Goal: Find specific page/section: Find specific page/section

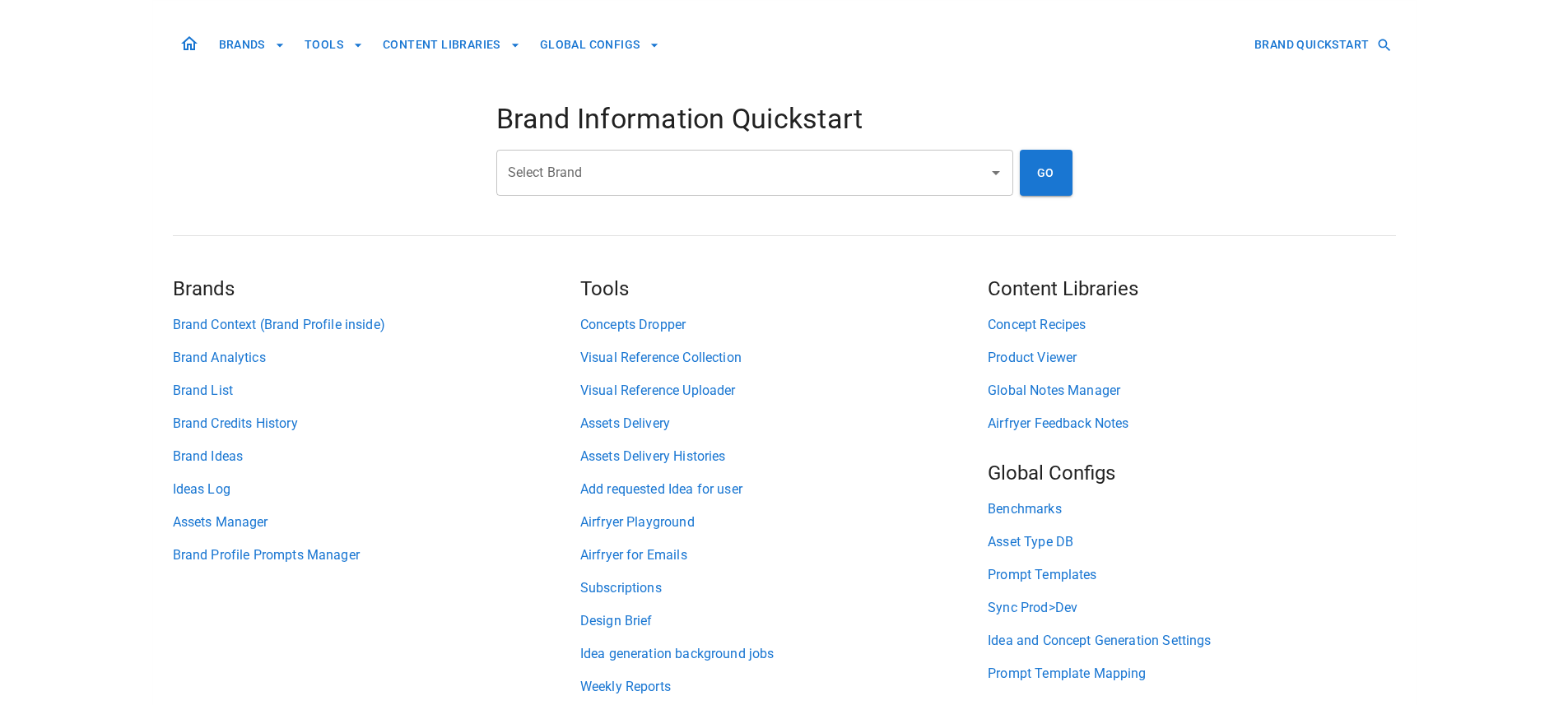
click at [654, 180] on input "Select Brand" at bounding box center [743, 173] width 477 height 31
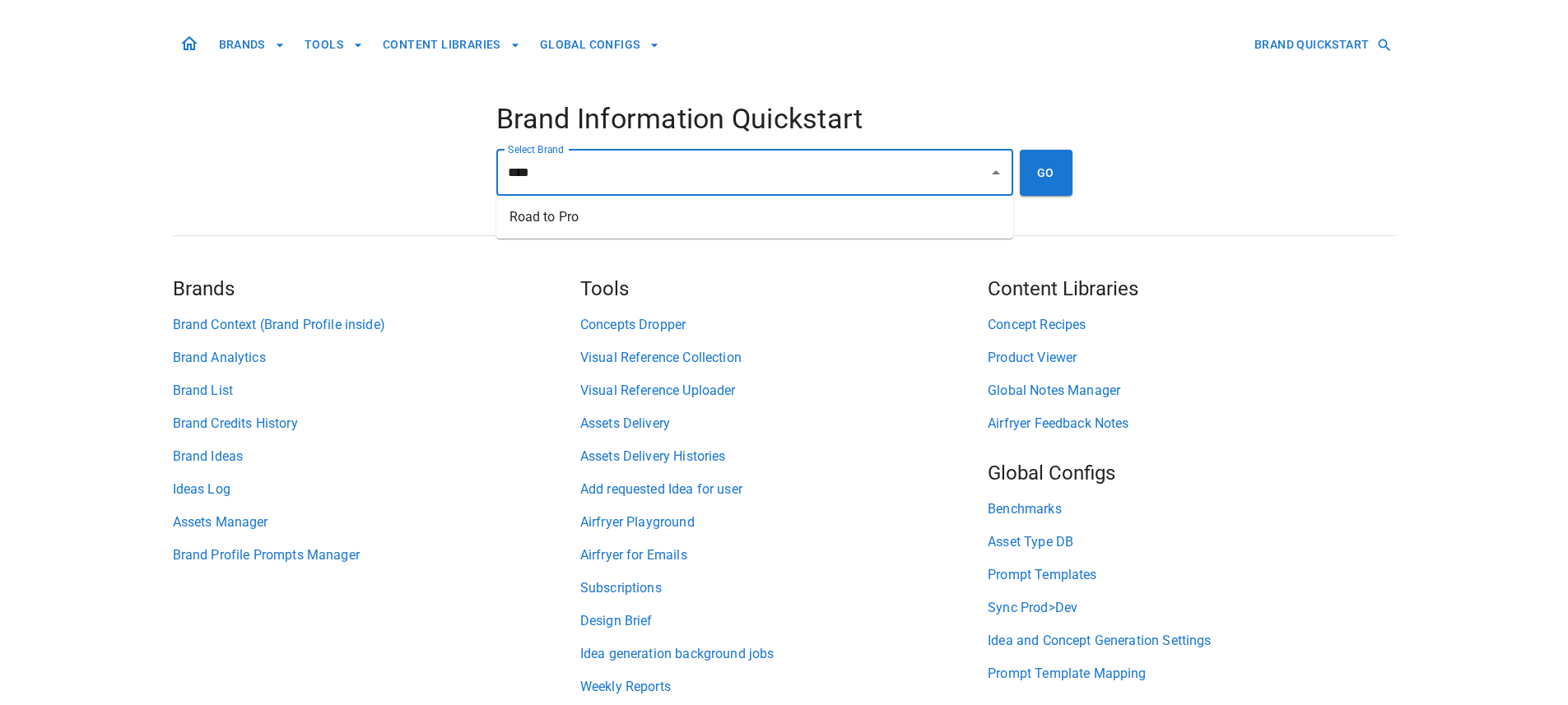
click at [726, 219] on li "Road to Pro" at bounding box center [755, 218] width 517 height 30
type input "**********"
click at [1039, 176] on button "GO" at bounding box center [1046, 172] width 52 height 46
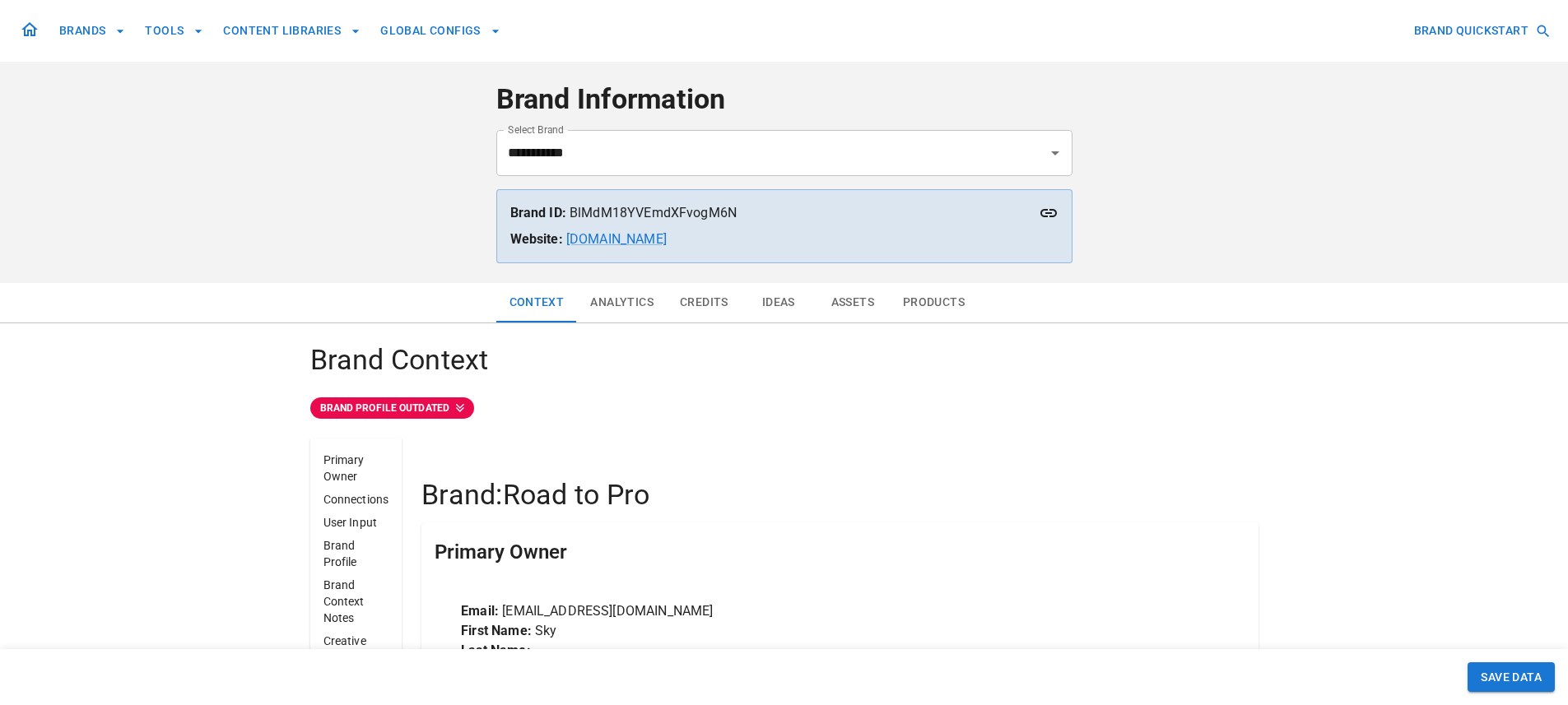
click at [31, 31] on icon at bounding box center [29, 29] width 17 height 14
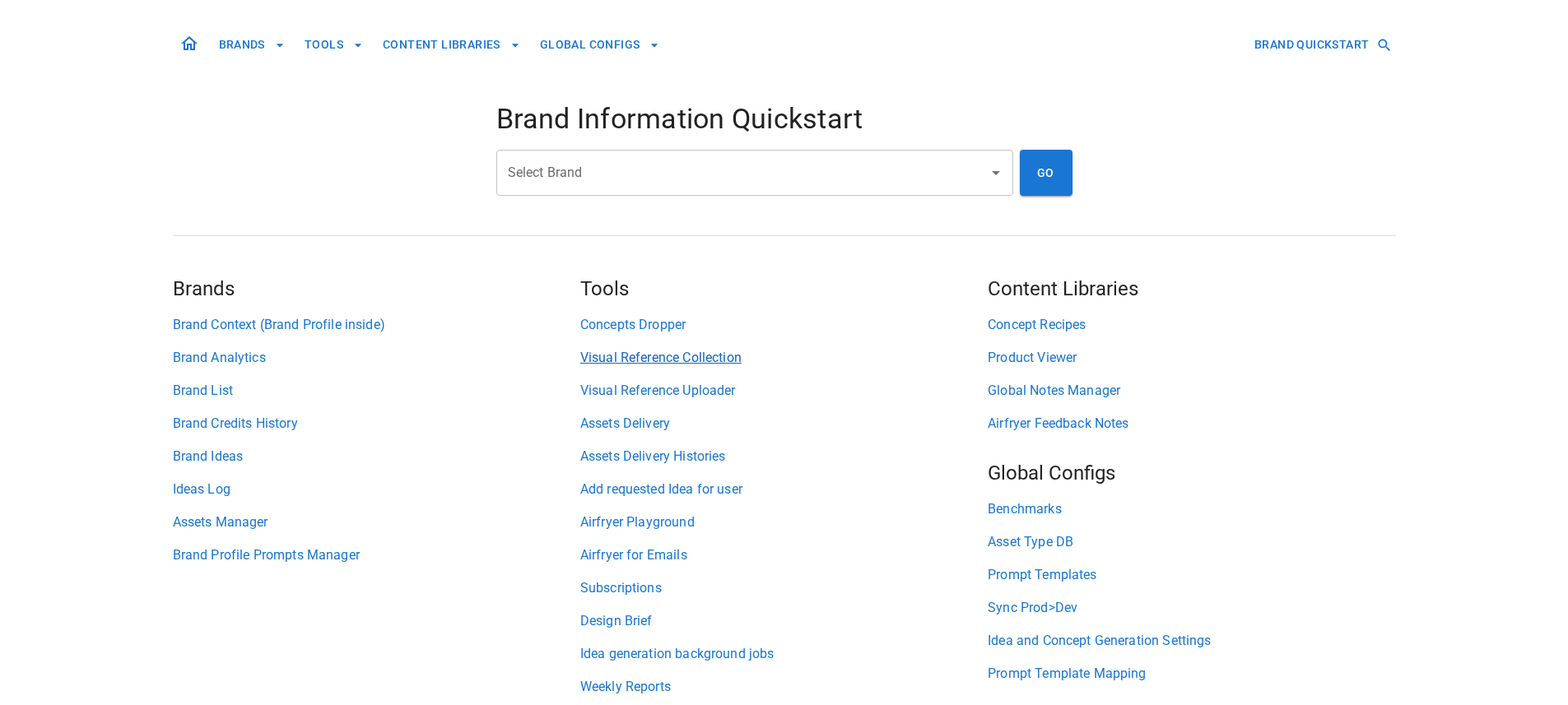
click at [691, 360] on link "Visual Reference Collection" at bounding box center [784, 357] width 407 height 20
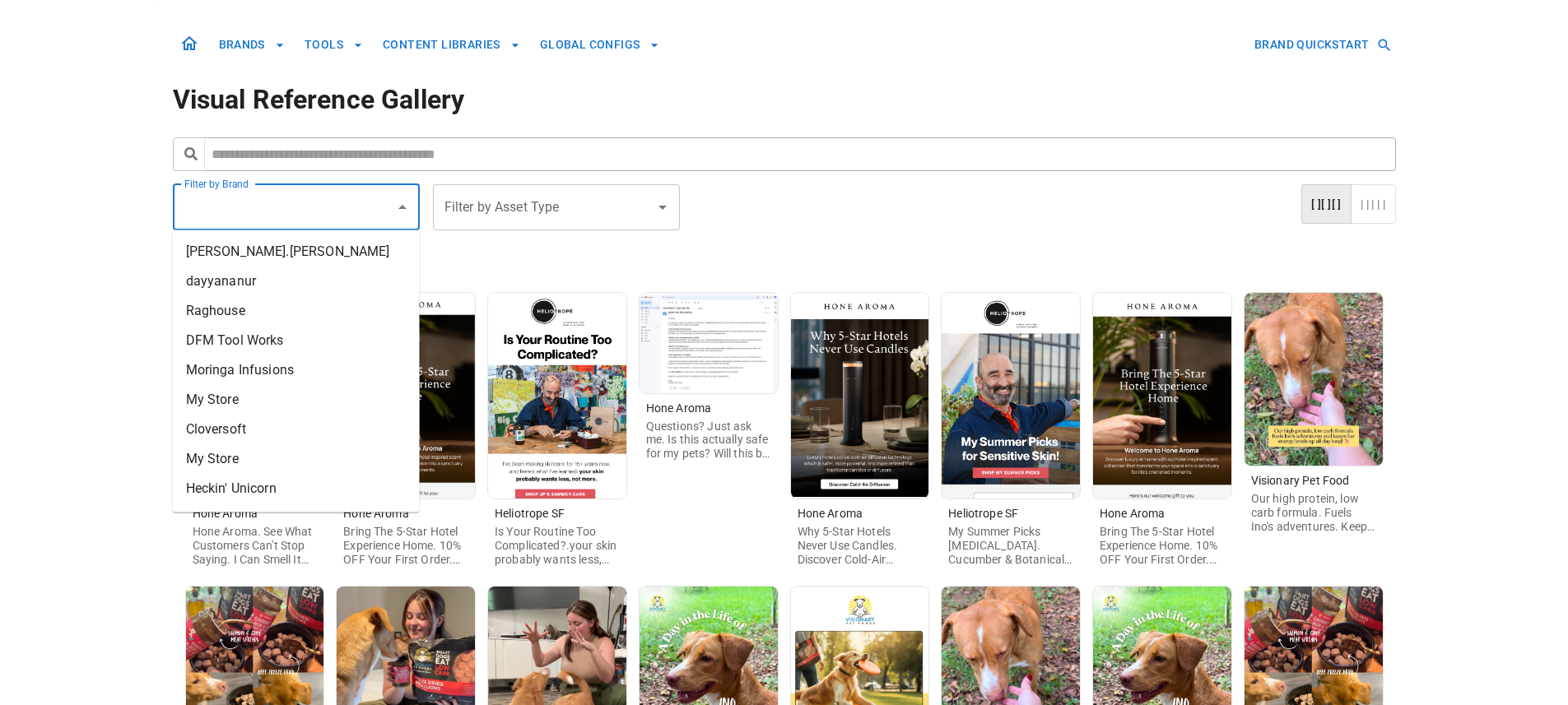
click at [215, 205] on input "Filter by Brand" at bounding box center [283, 208] width 207 height 31
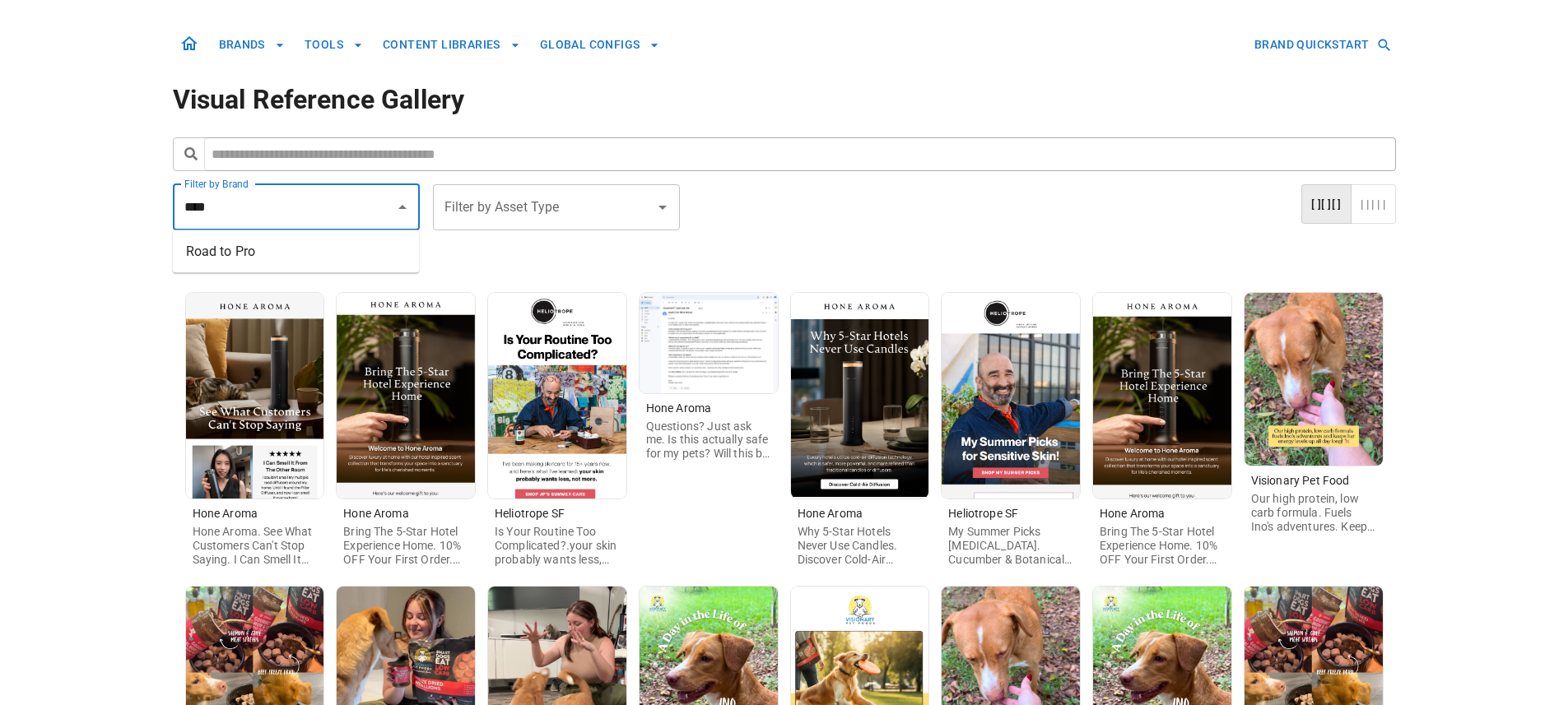
click at [249, 249] on li "Road to Pro" at bounding box center [296, 252] width 247 height 30
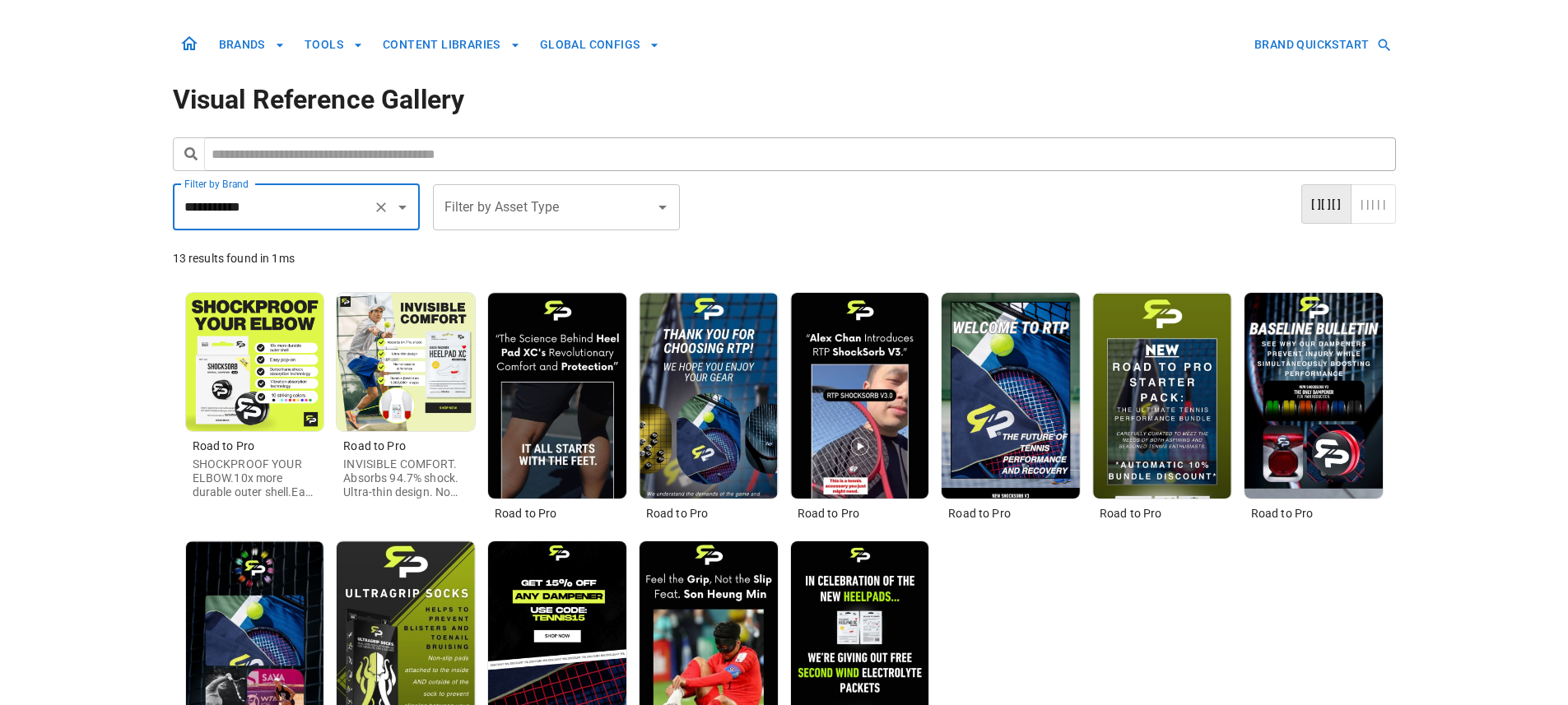
type input "**********"
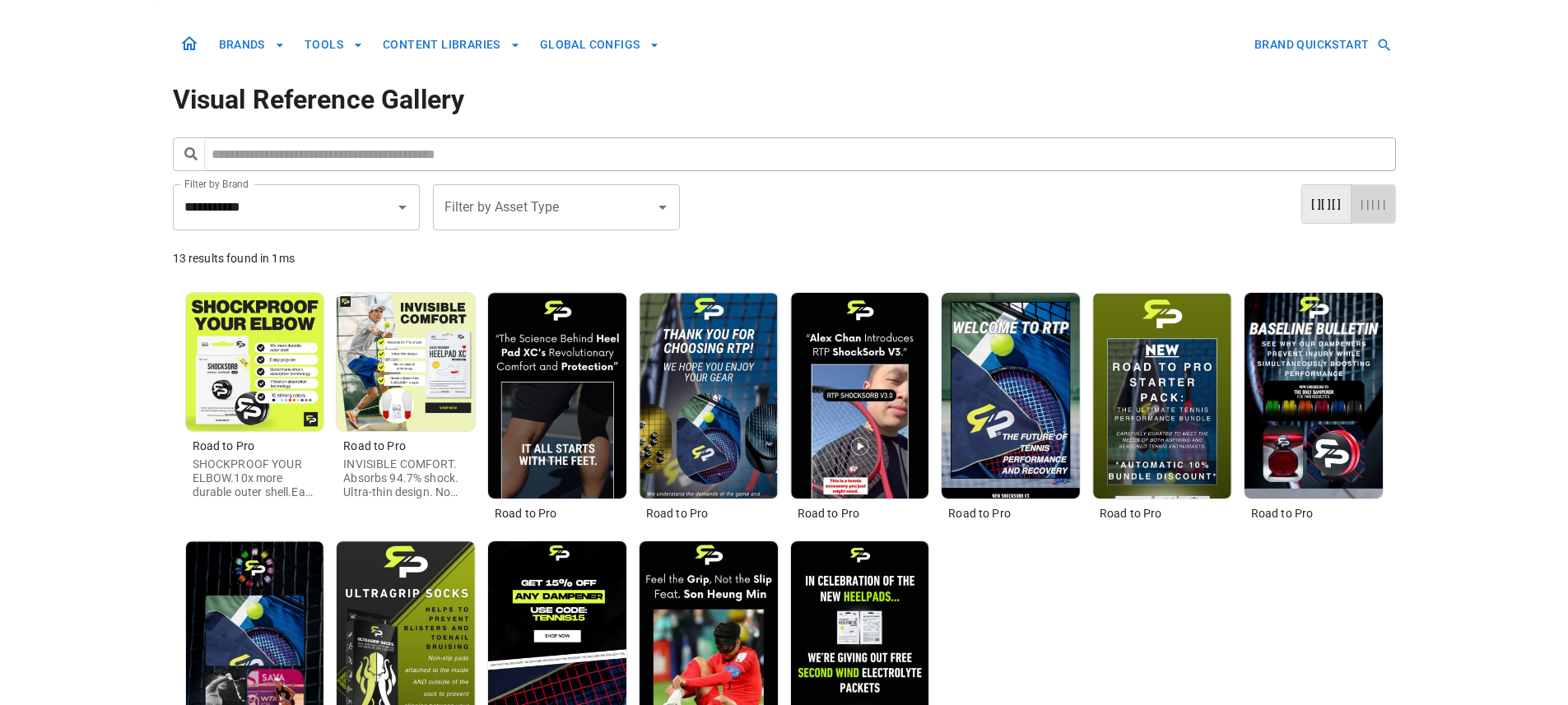
click at [1385, 201] on button "| | | | |" at bounding box center [1373, 204] width 45 height 40
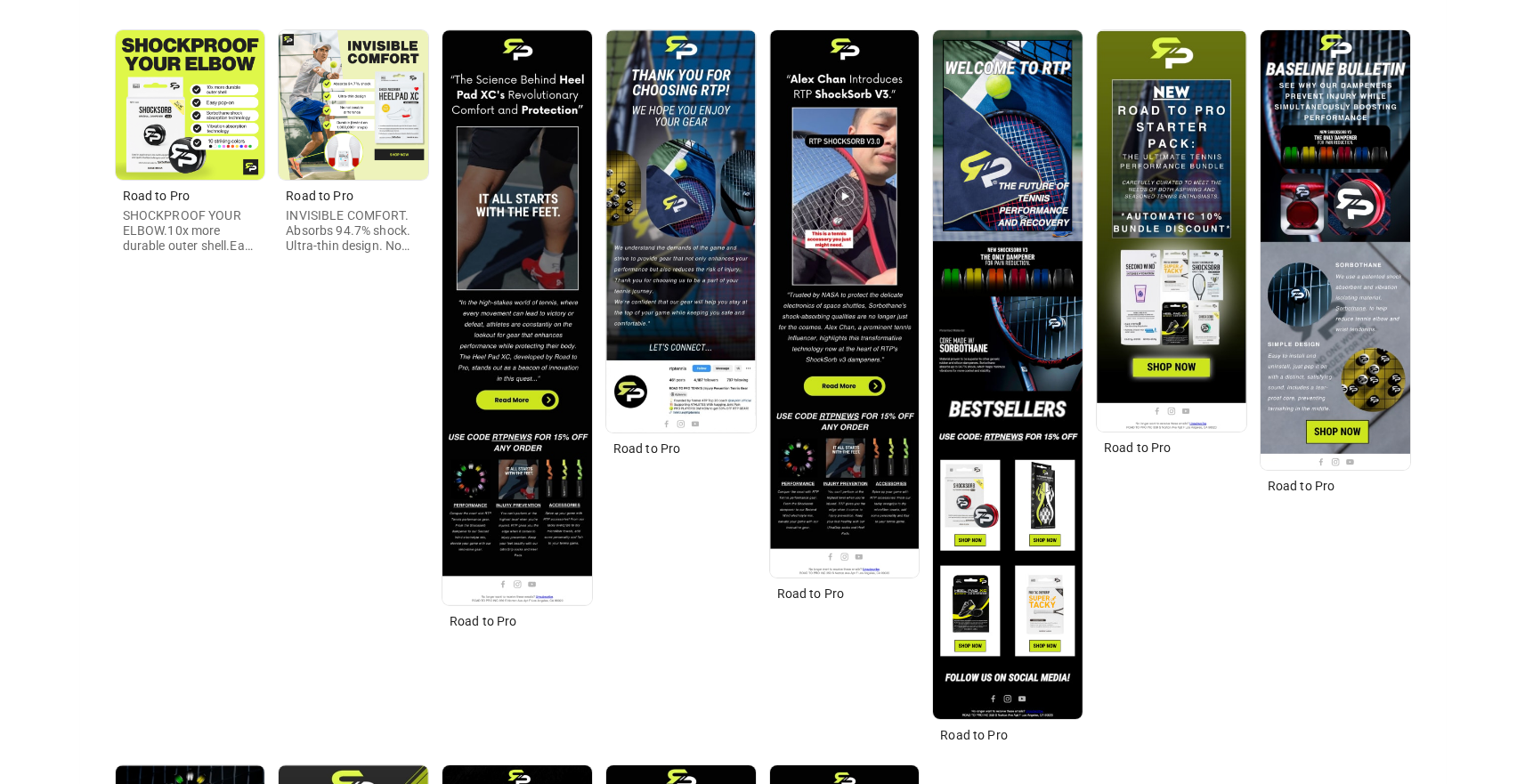
scroll to position [287, 0]
